Goal: Information Seeking & Learning: Learn about a topic

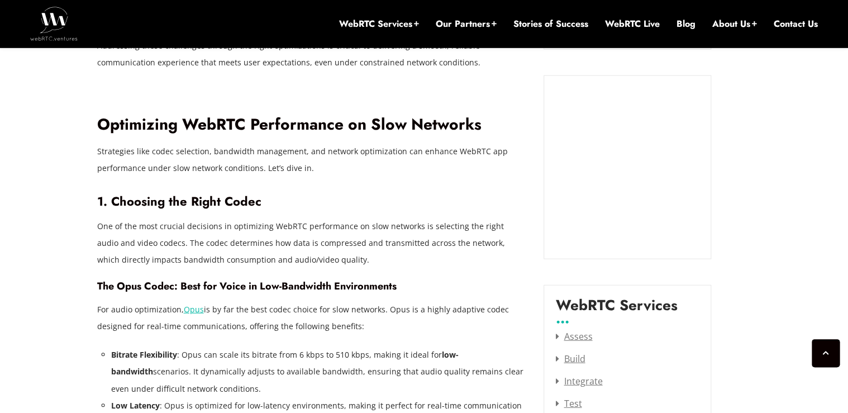
scroll to position [1228, 0]
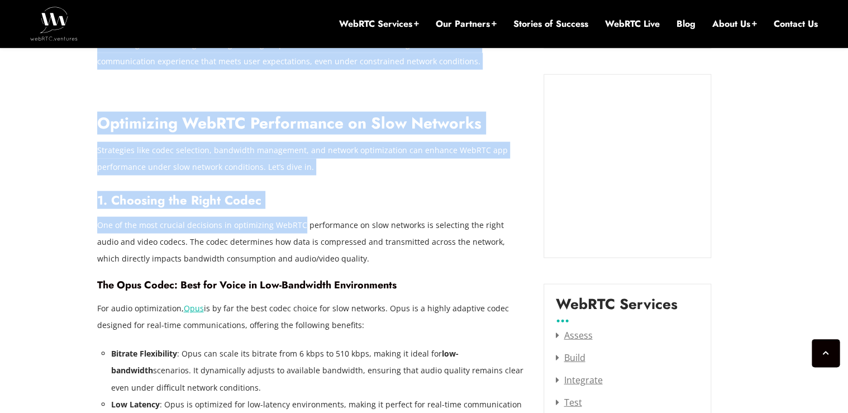
drag, startPoint x: 93, startPoint y: 208, endPoint x: 304, endPoint y: 212, distance: 210.5
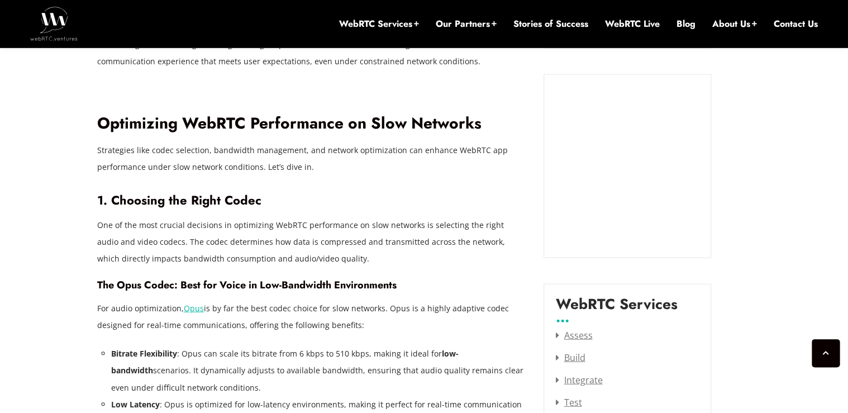
drag, startPoint x: 304, startPoint y: 212, endPoint x: 375, endPoint y: 226, distance: 72.8
click at [372, 226] on p "One of the most crucial decisions in optimizing WebRTC performance on slow netw…" at bounding box center [312, 242] width 430 height 50
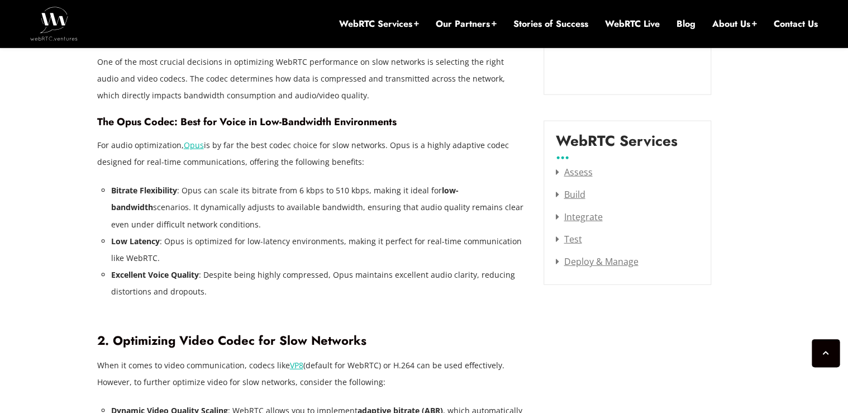
scroll to position [1407, 0]
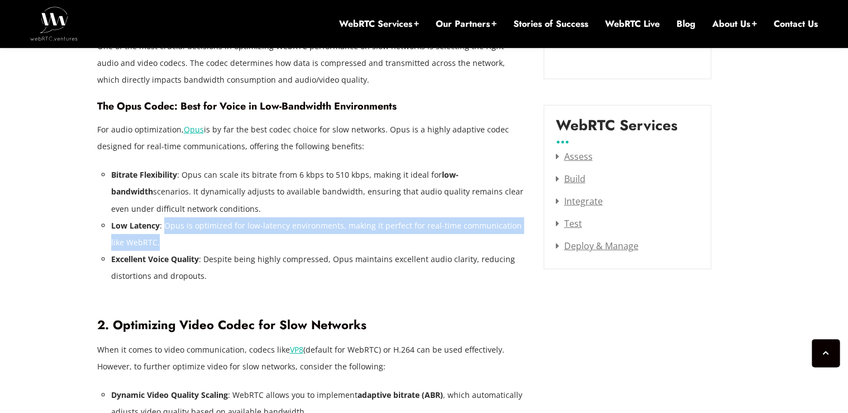
drag, startPoint x: 167, startPoint y: 211, endPoint x: 494, endPoint y: 231, distance: 327.8
click at [494, 231] on li "Low Latency : Opus is optimized for low-latency environments, making it perfect…" at bounding box center [319, 234] width 416 height 34
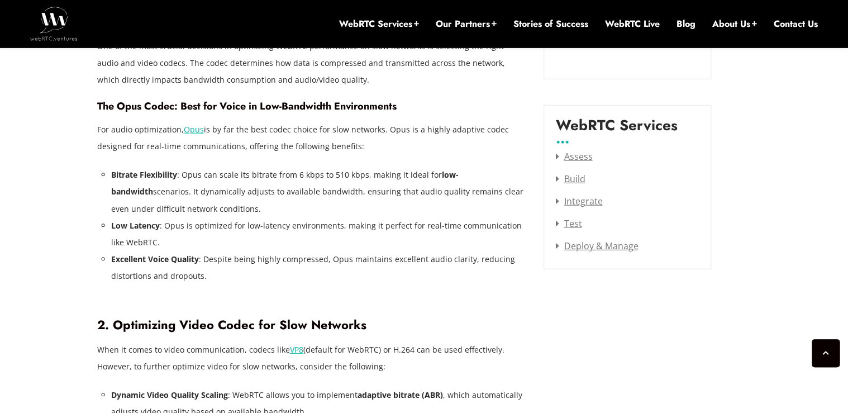
drag, startPoint x: 494, startPoint y: 231, endPoint x: 317, endPoint y: 242, distance: 177.9
click at [317, 251] on li "Excellent Voice Quality : Despite being highly compressed, Opus maintains excel…" at bounding box center [319, 268] width 416 height 34
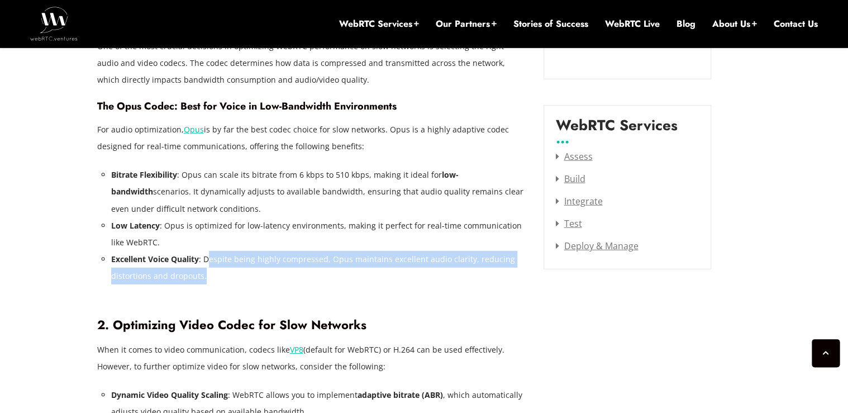
drag, startPoint x: 210, startPoint y: 247, endPoint x: 285, endPoint y: 253, distance: 75.1
click at [285, 253] on li "Excellent Voice Quality : Despite being highly compressed, Opus maintains excel…" at bounding box center [319, 268] width 416 height 34
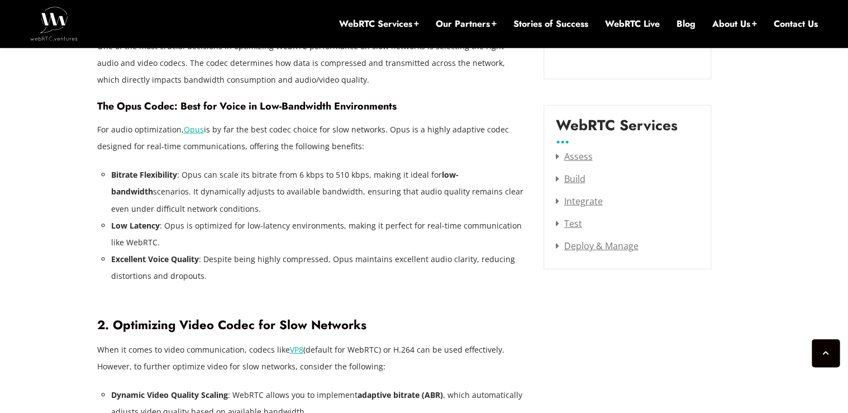
drag, startPoint x: 285, startPoint y: 253, endPoint x: 427, endPoint y: 270, distance: 142.8
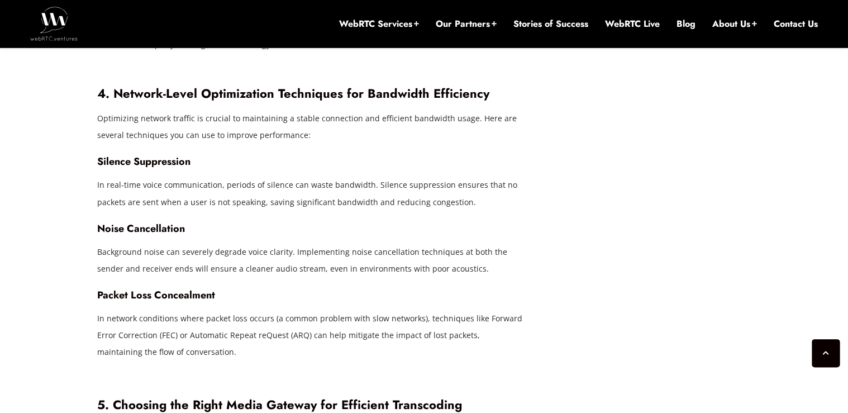
scroll to position [2077, 0]
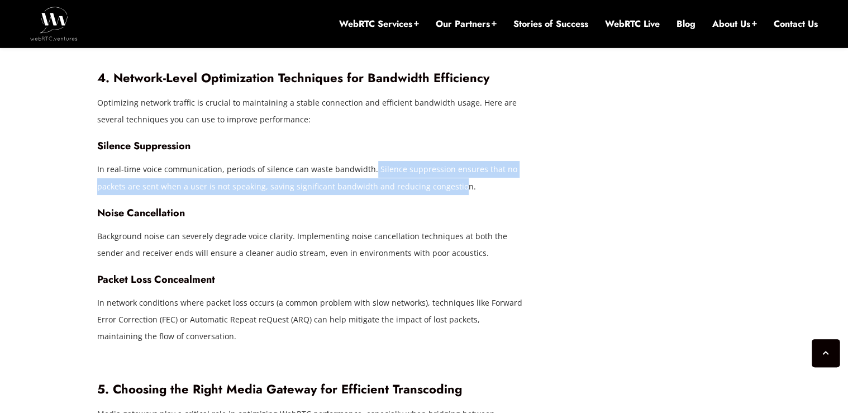
drag, startPoint x: 375, startPoint y: 150, endPoint x: 458, endPoint y: 178, distance: 87.2
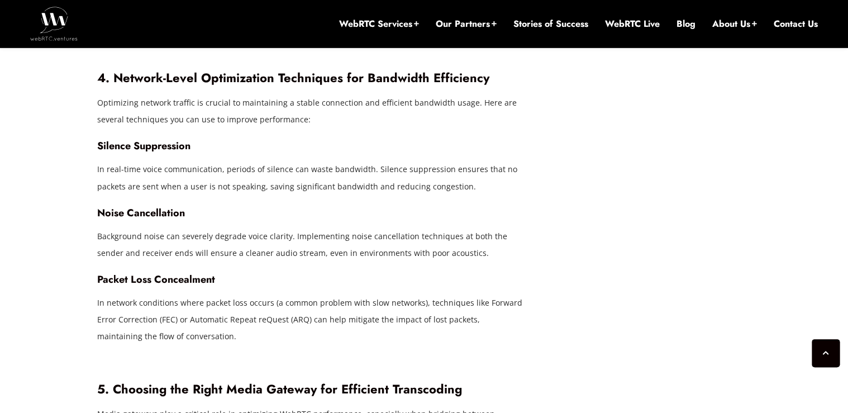
click at [552, 246] on div "[DATE] JawadZeb Comments Off on Optimizing WebRTC Performance on Slow Networks:…" at bounding box center [423, 51] width 667 height 3161
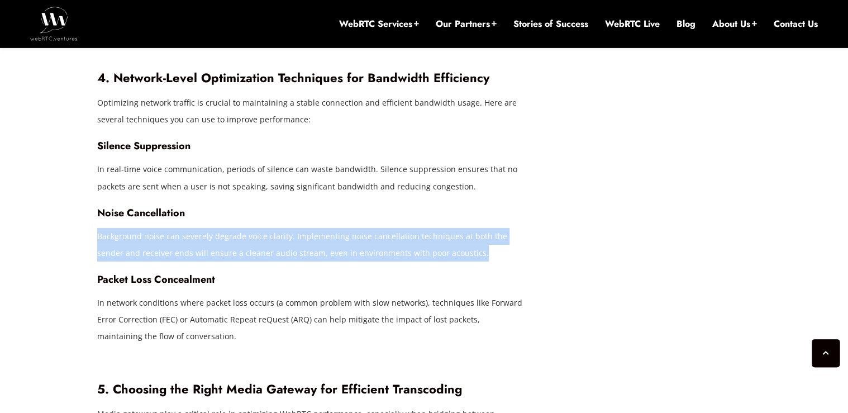
drag, startPoint x: 102, startPoint y: 221, endPoint x: 516, endPoint y: 240, distance: 414.7
click at [516, 240] on p "Background noise can severely degrade voice clarity. Implementing noise cancell…" at bounding box center [312, 245] width 430 height 34
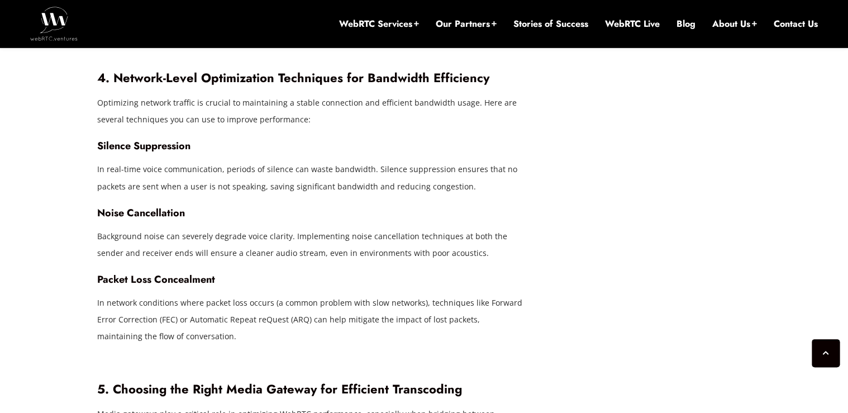
click at [596, 276] on div "[DATE] JawadZeb Comments Off on Optimizing WebRTC Performance on Slow Networks:…" at bounding box center [423, 51] width 667 height 3161
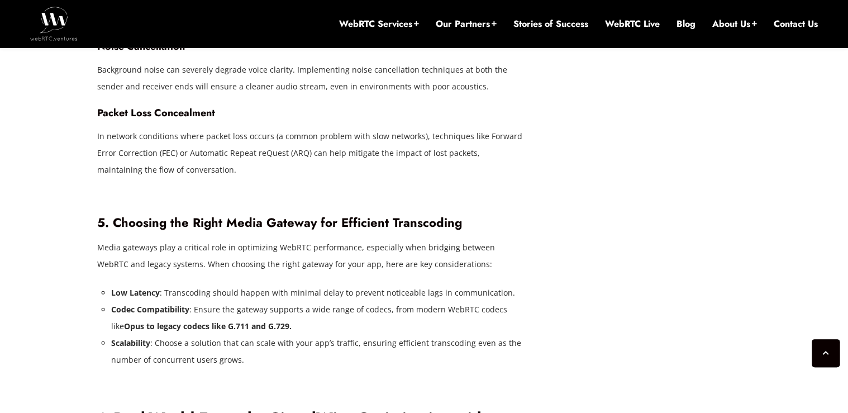
scroll to position [2256, 0]
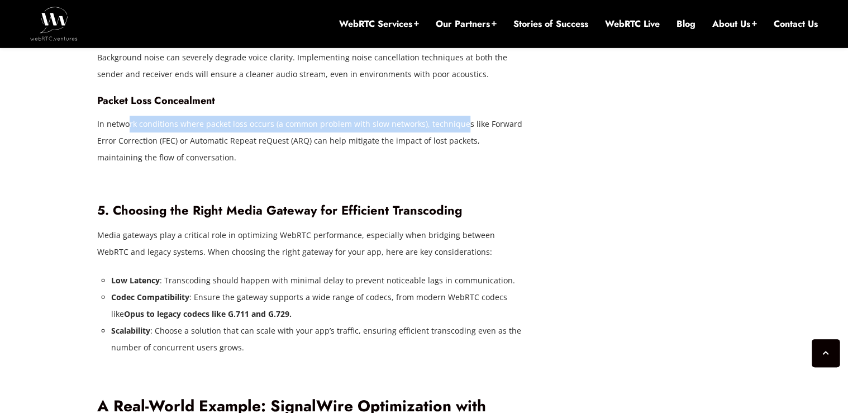
drag, startPoint x: 133, startPoint y: 108, endPoint x: 463, endPoint y: 119, distance: 330.2
click at [463, 119] on p "In network conditions where packet loss occurs (a common problem with slow netw…" at bounding box center [312, 141] width 430 height 50
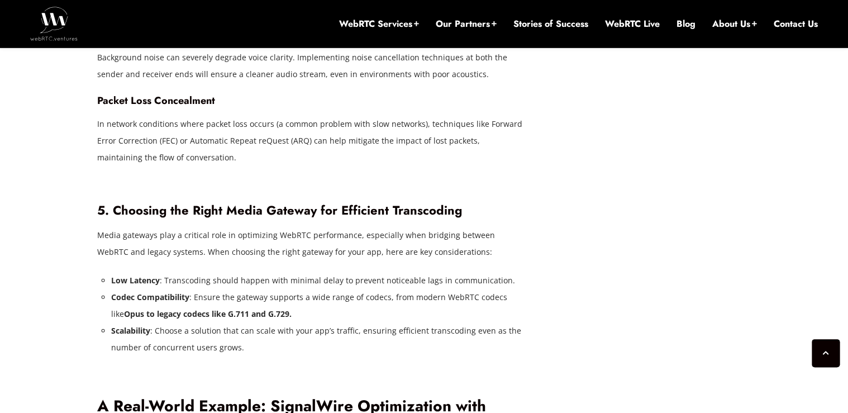
drag, startPoint x: 463, startPoint y: 119, endPoint x: 422, endPoint y: 140, distance: 46.9
click at [429, 139] on p "In network conditions where packet loss occurs (a common problem with slow netw…" at bounding box center [312, 141] width 430 height 50
click at [229, 138] on p "In network conditions where packet loss occurs (a common problem with slow netw…" at bounding box center [312, 141] width 430 height 50
drag, startPoint x: 306, startPoint y: 125, endPoint x: 358, endPoint y: 125, distance: 52.5
click at [358, 125] on p "In network conditions where packet loss occurs (a common problem with slow netw…" at bounding box center [312, 141] width 430 height 50
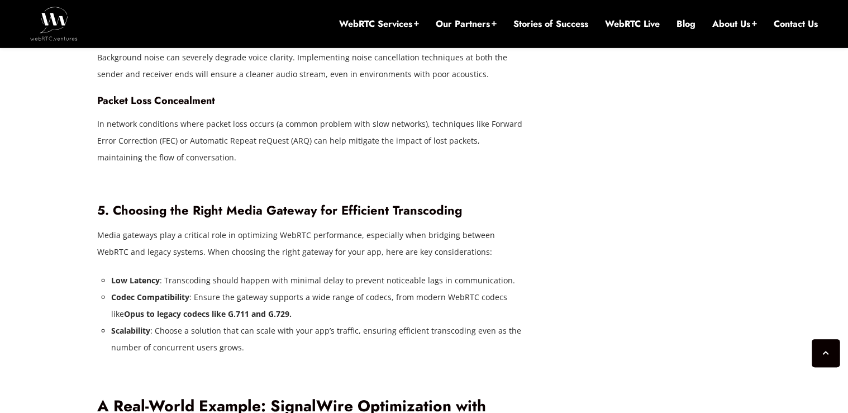
drag, startPoint x: 358, startPoint y: 125, endPoint x: 563, endPoint y: 171, distance: 209.5
click at [505, 145] on p "In network conditions where packet loss occurs (a common problem with slow netw…" at bounding box center [312, 141] width 430 height 50
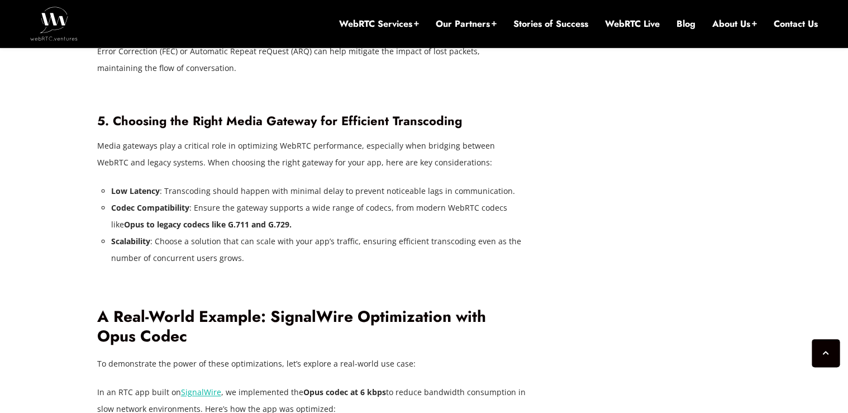
scroll to position [2390, 0]
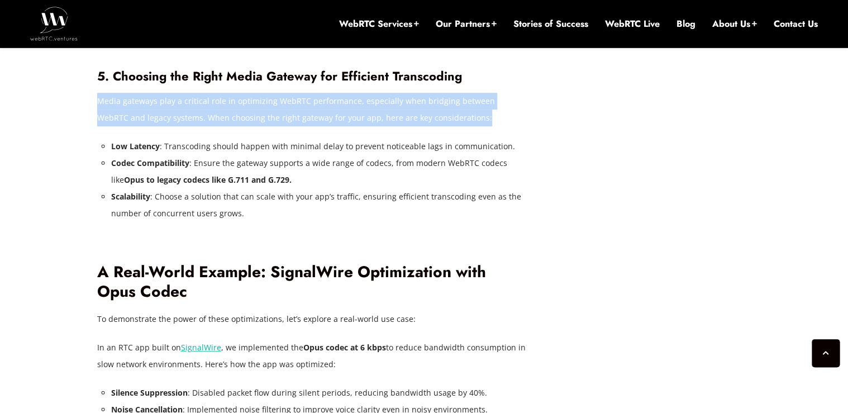
drag, startPoint x: 97, startPoint y: 89, endPoint x: 460, endPoint y: 102, distance: 363.1
click at [460, 102] on p "Media gateways play a critical role in optimizing WebRTC performance, especiall…" at bounding box center [312, 110] width 430 height 34
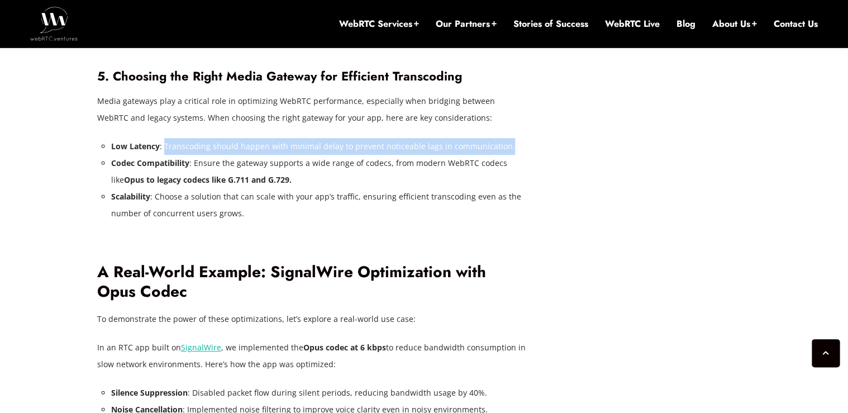
drag, startPoint x: 165, startPoint y: 129, endPoint x: 519, endPoint y: 127, distance: 354.6
click at [519, 138] on li "Low Latency : Transcoding should happen with minimal delay to prevent noticeabl…" at bounding box center [319, 146] width 416 height 17
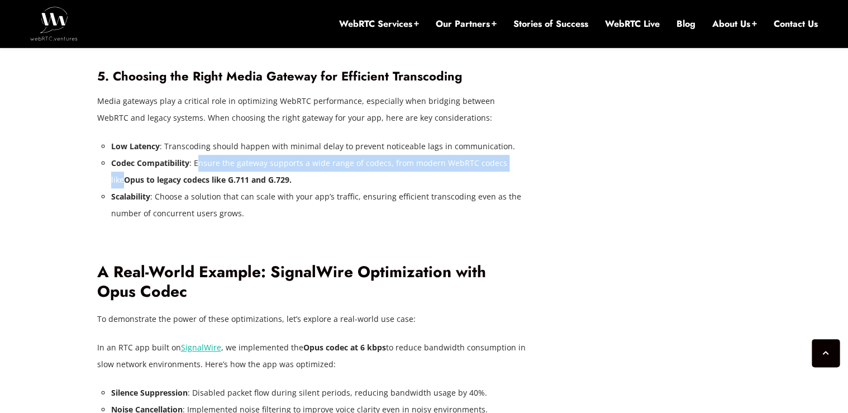
drag, startPoint x: 197, startPoint y: 146, endPoint x: 529, endPoint y: 143, distance: 332.8
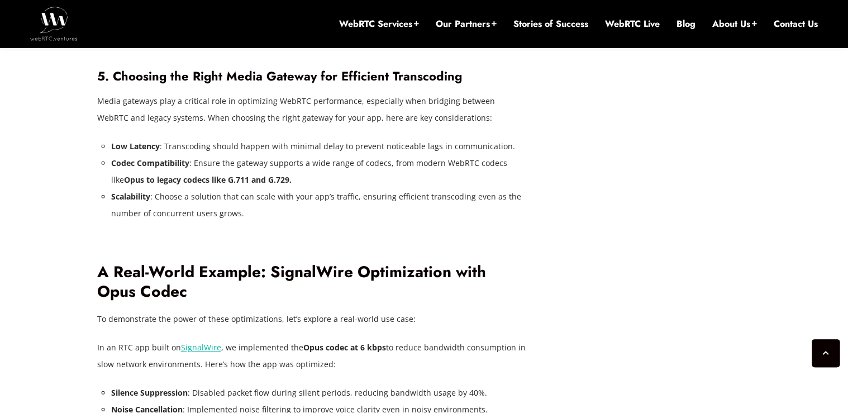
drag, startPoint x: 529, startPoint y: 143, endPoint x: 379, endPoint y: 222, distance: 169.8
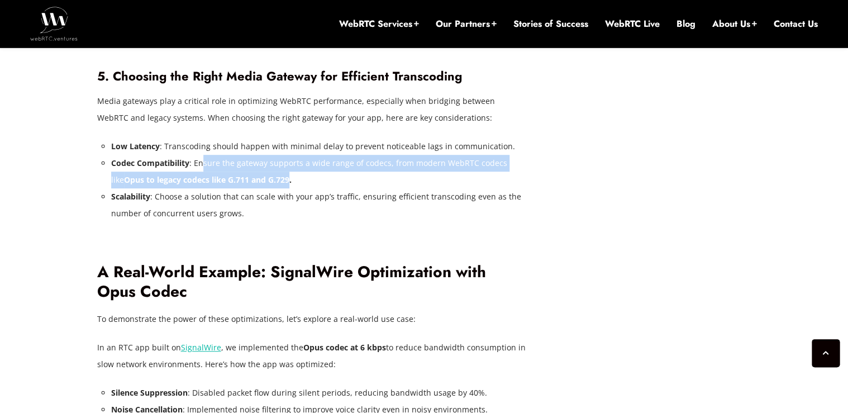
drag, startPoint x: 203, startPoint y: 143, endPoint x: 279, endPoint y: 169, distance: 79.6
click at [279, 169] on li "Codec Compatibility : Ensure the gateway supports a wide range of codecs, from …" at bounding box center [319, 172] width 416 height 34
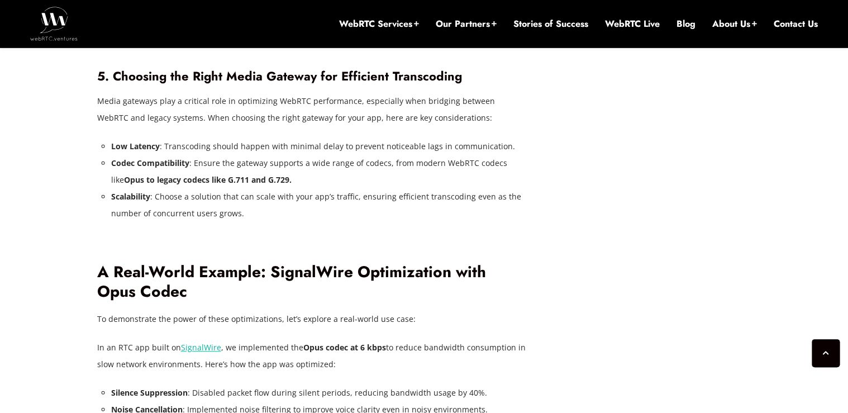
drag, startPoint x: 279, startPoint y: 169, endPoint x: 308, endPoint y: 204, distance: 45.5
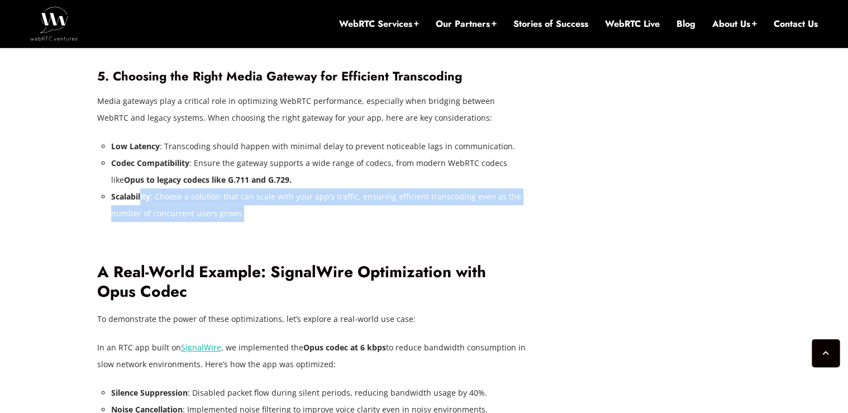
drag, startPoint x: 141, startPoint y: 176, endPoint x: 512, endPoint y: 198, distance: 371.9
click at [512, 198] on li "Scalability : Choose a solution that can scale with your app’s traffic, ensurin…" at bounding box center [319, 205] width 416 height 34
drag, startPoint x: 512, startPoint y: 198, endPoint x: 477, endPoint y: 204, distance: 35.8
click at [480, 203] on li "Scalability : Choose a solution that can scale with your app’s traffic, ensurin…" at bounding box center [319, 205] width 416 height 34
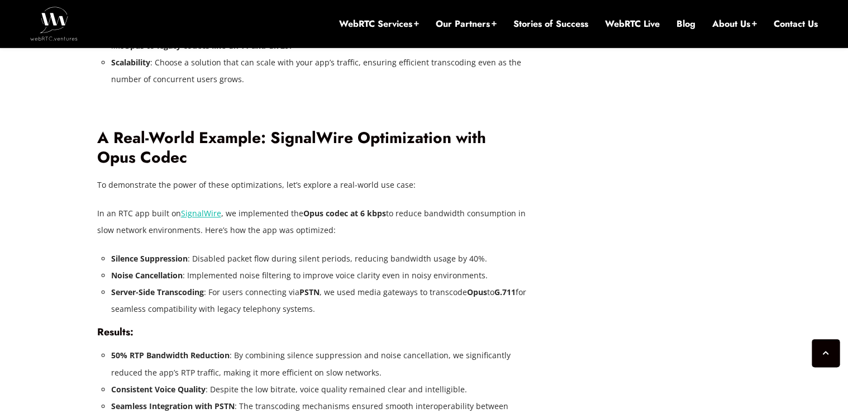
scroll to position [2568, 0]
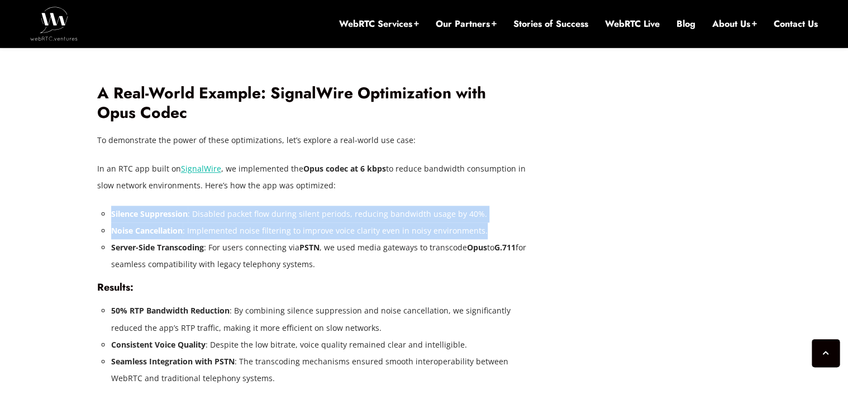
drag, startPoint x: 105, startPoint y: 193, endPoint x: 495, endPoint y: 209, distance: 390.0
click at [495, 209] on ul "Silence Suppression : Disabled packet flow during silent periods, reducing band…" at bounding box center [319, 238] width 416 height 67
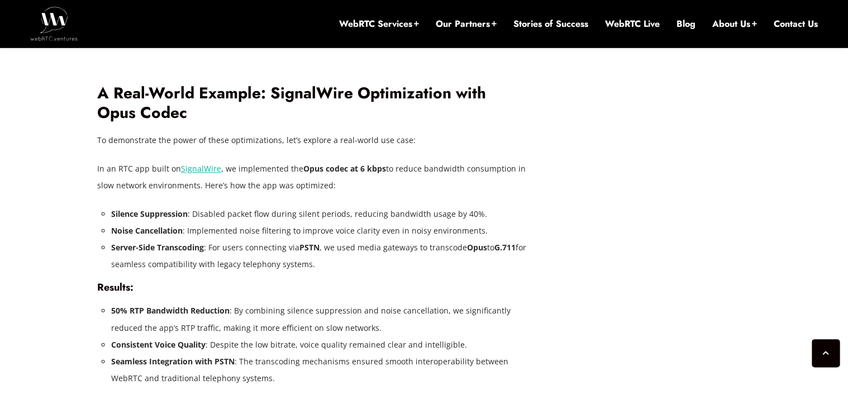
drag, startPoint x: 495, startPoint y: 209, endPoint x: 449, endPoint y: 251, distance: 62.4
click at [449, 252] on li "Server-Side Transcoding : For users connecting via PSTN , we used media gateway…" at bounding box center [319, 256] width 416 height 34
drag, startPoint x: 217, startPoint y: 230, endPoint x: 347, endPoint y: 243, distance: 131.3
click at [347, 243] on li "Server-Side Transcoding : For users connecting via PSTN , we used media gateway…" at bounding box center [319, 256] width 416 height 34
click at [477, 281] on h4 "Results:" at bounding box center [312, 287] width 430 height 12
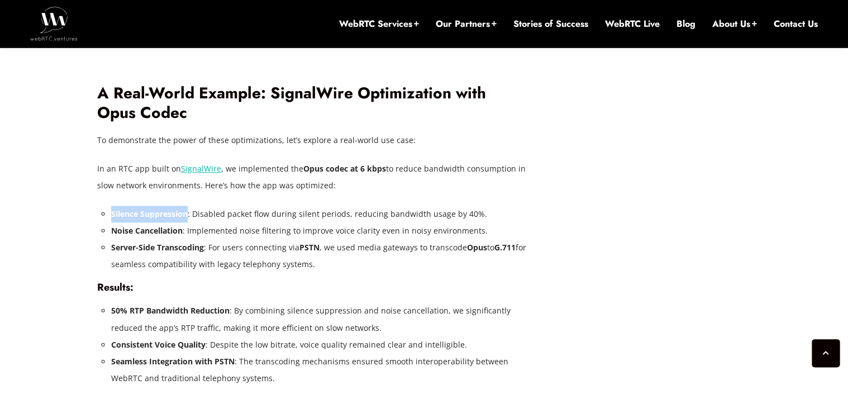
drag, startPoint x: 186, startPoint y: 198, endPoint x: 107, endPoint y: 193, distance: 78.9
drag, startPoint x: 107, startPoint y: 193, endPoint x: 136, endPoint y: 191, distance: 29.1
copy strong "Silence Suppression"
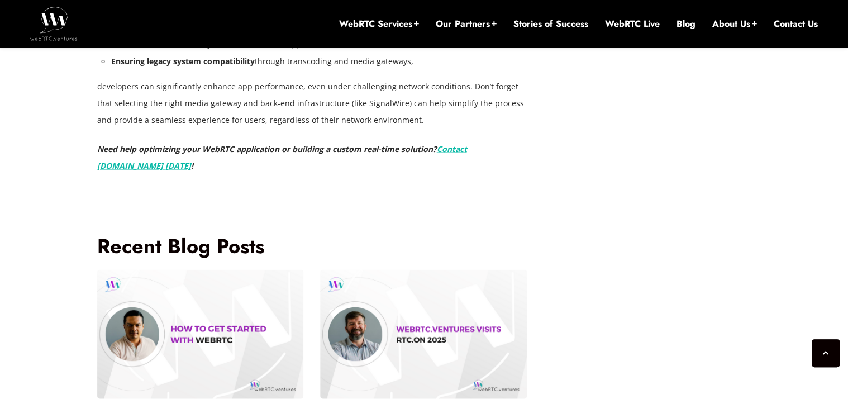
scroll to position [2836, 0]
